Goal: Manage account settings

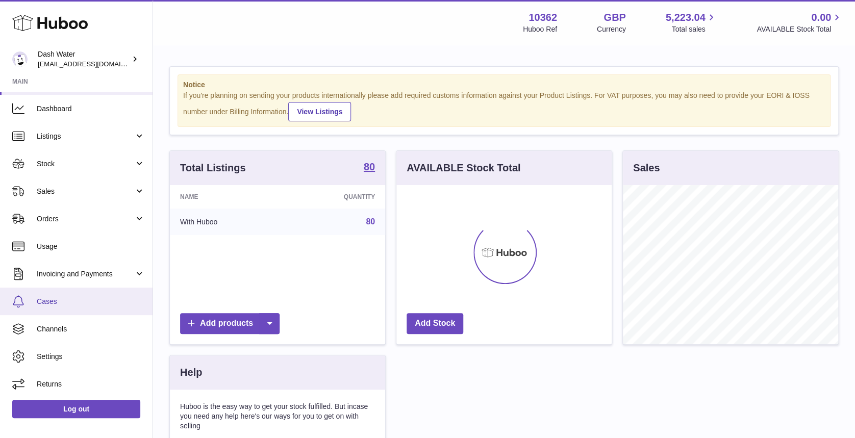
scroll to position [159, 215]
click at [69, 304] on span "Cases" at bounding box center [91, 302] width 108 height 10
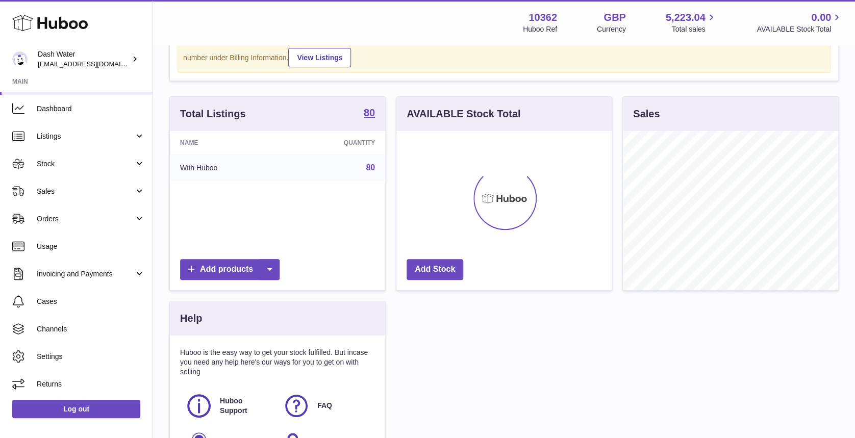
scroll to position [55, 0]
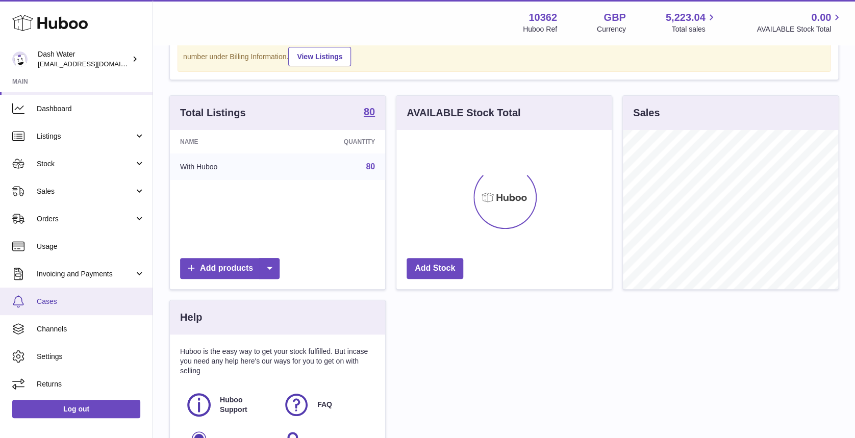
click at [51, 297] on span "Cases" at bounding box center [91, 302] width 108 height 10
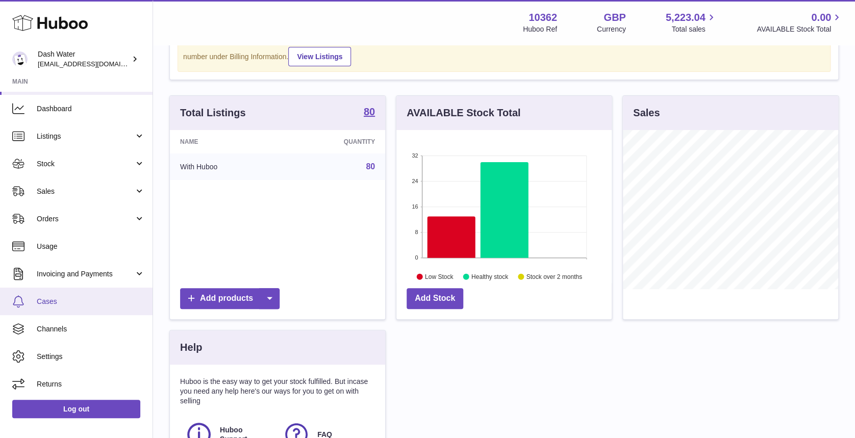
click at [63, 303] on span "Cases" at bounding box center [91, 302] width 108 height 10
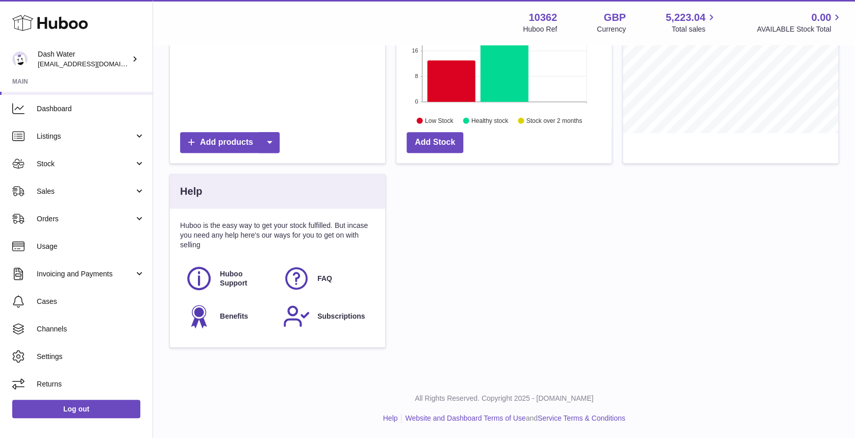
scroll to position [0, 0]
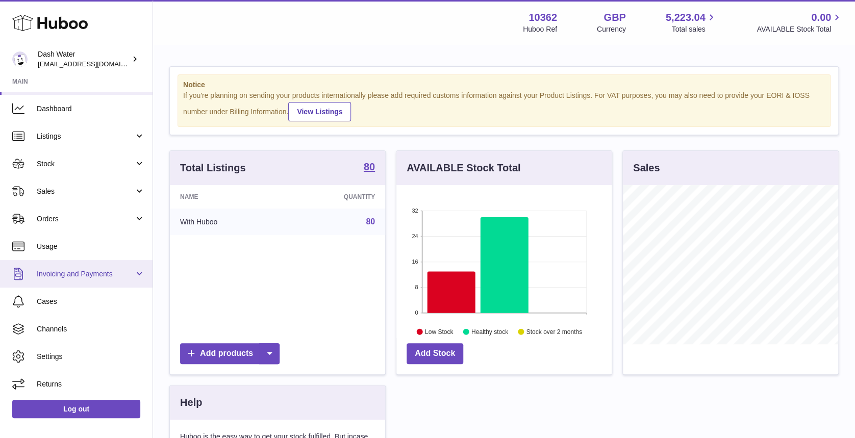
click at [80, 271] on span "Invoicing and Payments" at bounding box center [85, 274] width 97 height 10
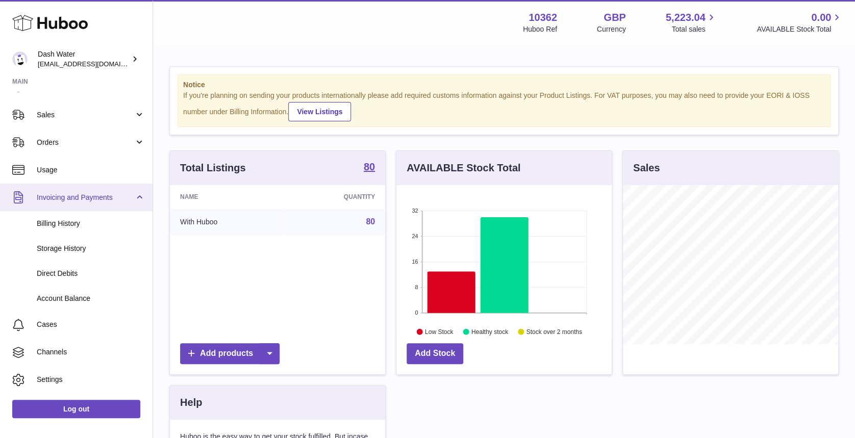
click at [131, 199] on span "Invoicing and Payments" at bounding box center [85, 198] width 97 height 10
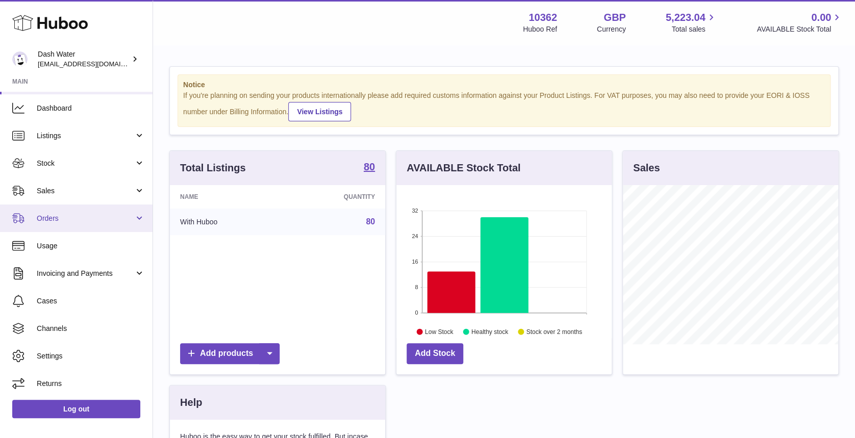
scroll to position [24, 0]
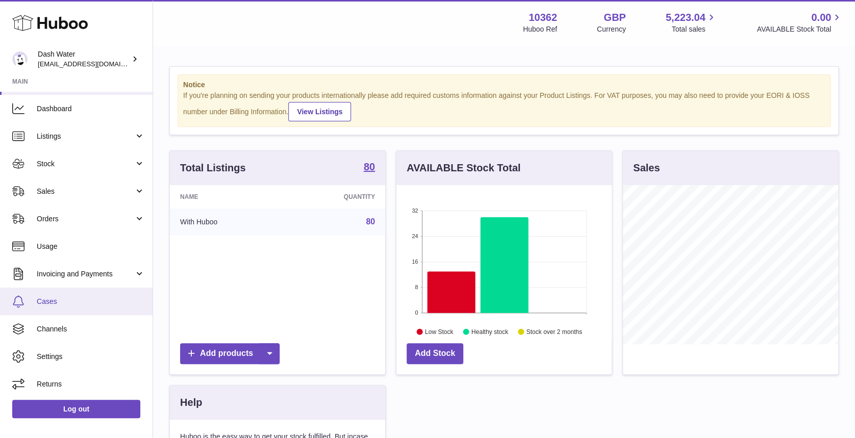
click at [74, 301] on span "Cases" at bounding box center [91, 302] width 108 height 10
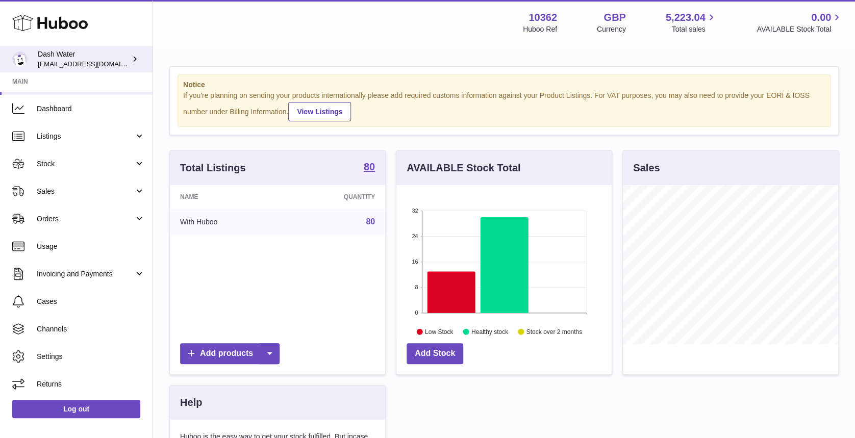
click at [106, 60] on div "Dash Water [EMAIL_ADDRESS][DOMAIN_NAME]" at bounding box center [84, 58] width 92 height 19
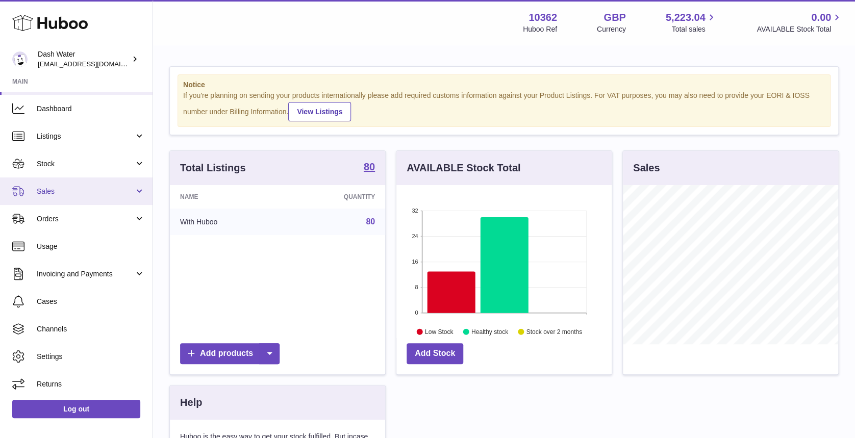
scroll to position [0, 0]
